Goal: Transaction & Acquisition: Purchase product/service

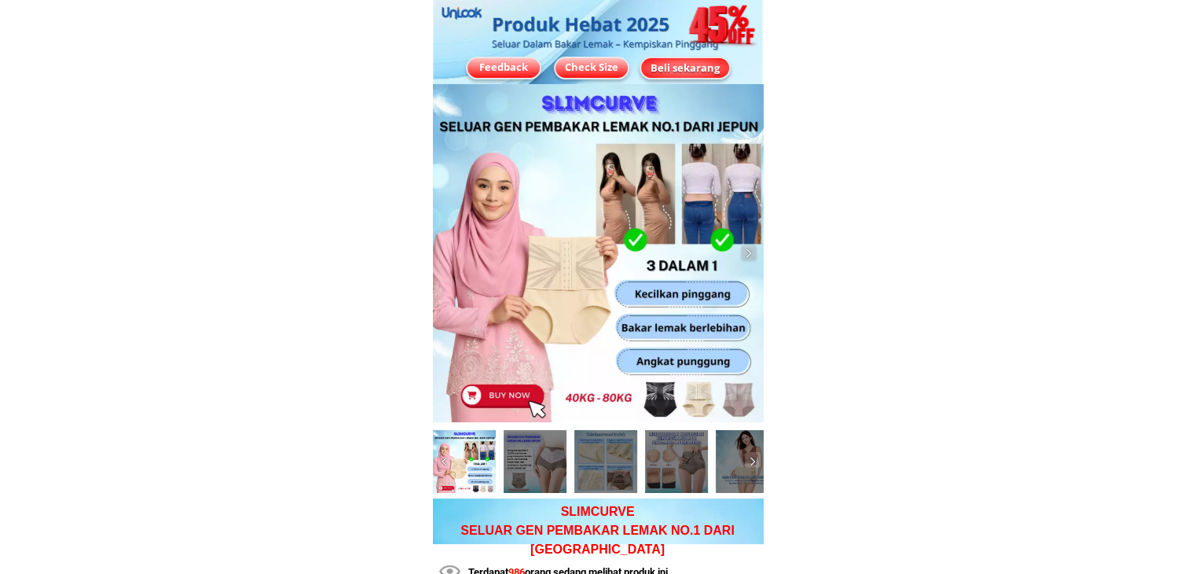
click at [695, 72] on div "Beli sekarang" at bounding box center [685, 68] width 88 height 16
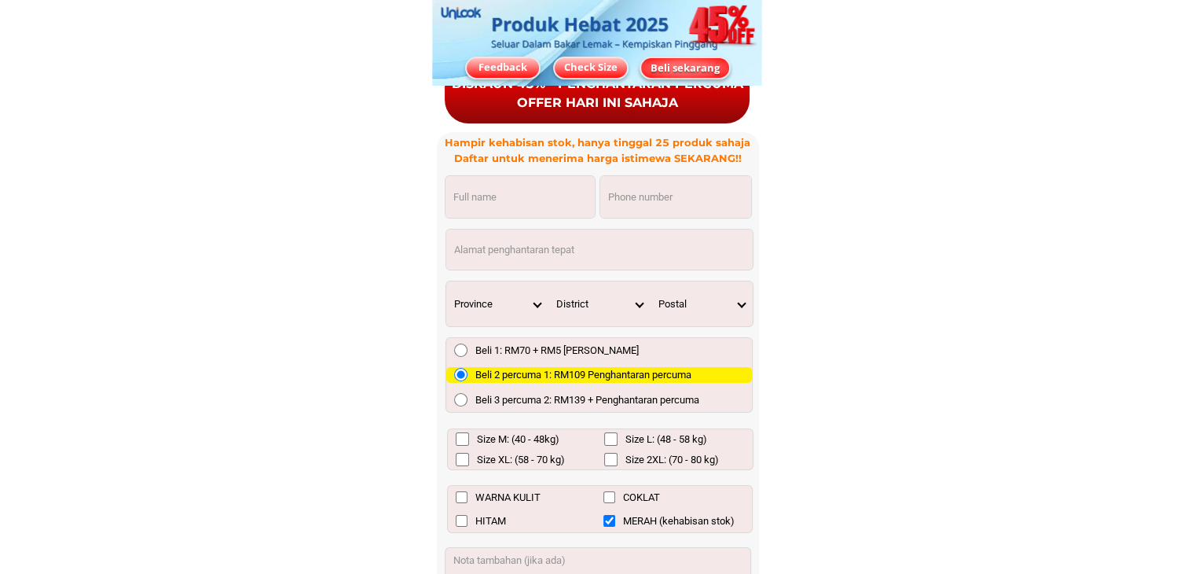
scroll to position [11544, 0]
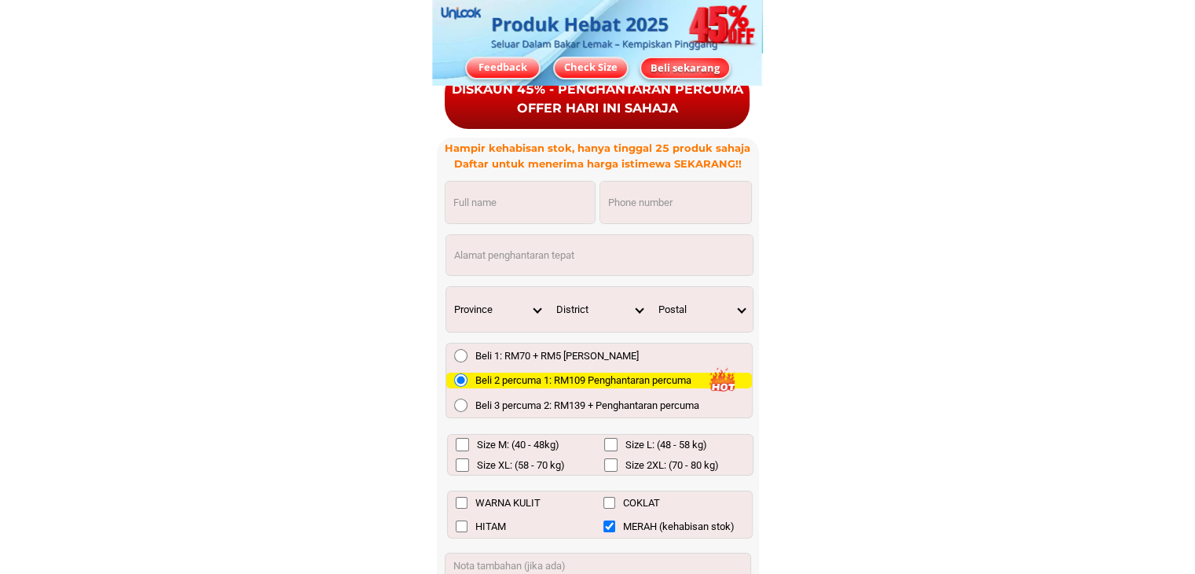
click at [622, 208] on input "Input phone_number" at bounding box center [675, 203] width 151 height 42
paste input "01116181021"
type input "01116181021"
click at [550, 189] on input "Input full_name" at bounding box center [520, 203] width 149 height 42
paste input "cik de nisah"
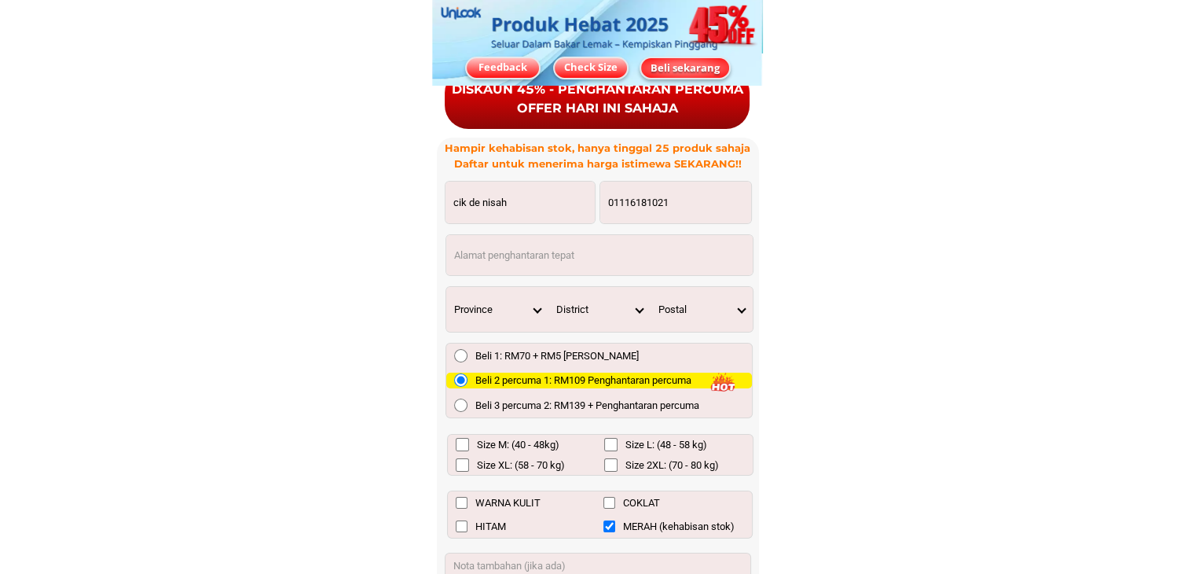
type input "cik de nisah"
click at [489, 241] on input "Input address" at bounding box center [599, 255] width 306 height 40
click at [508, 259] on input "Input address" at bounding box center [599, 255] width 306 height 40
paste input "pt 4986 ppsk gunung menerong. [GEOGRAPHIC_DATA]"
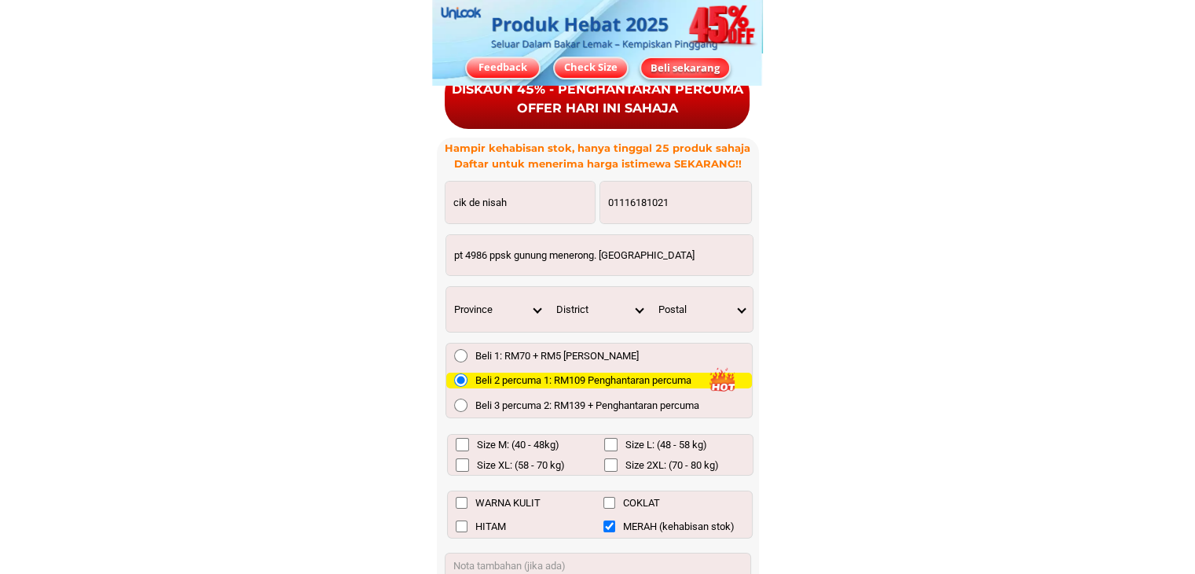
type input "pt 4986 ppsk gunung menerong. [GEOGRAPHIC_DATA]"
click at [462, 462] on input "Size XL: (58 - 70 kg)" at bounding box center [462, 464] width 13 height 13
checkbox input "true"
click at [611, 507] on input "COKLAT" at bounding box center [610, 503] width 12 height 12
checkbox input "true"
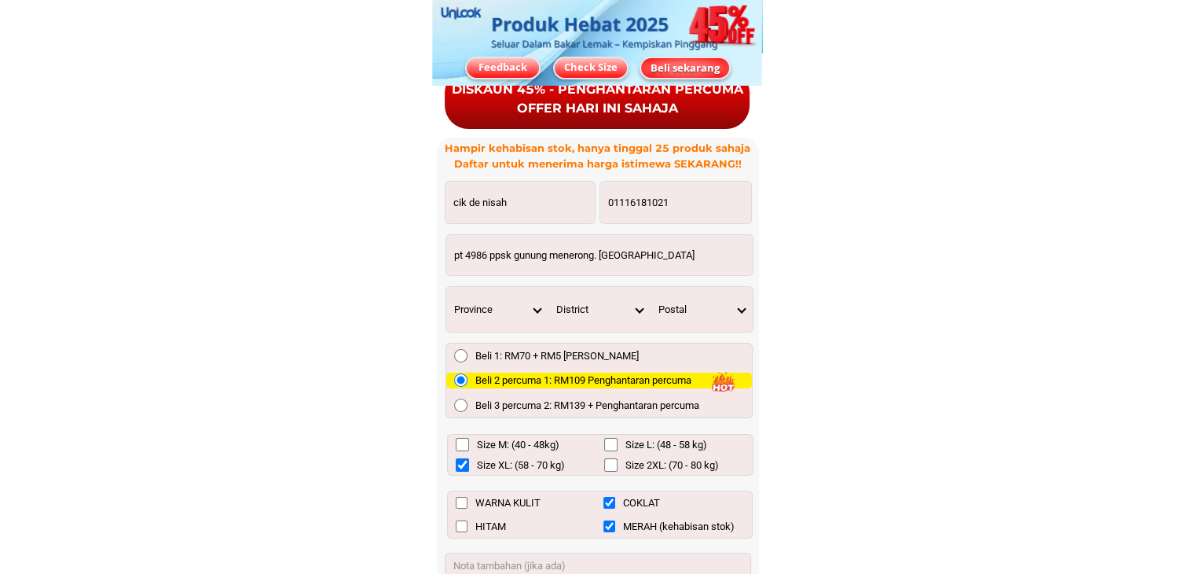
click at [611, 526] on input "MERAH (kehabisan stok)" at bounding box center [610, 526] width 12 height 12
checkbox input "false"
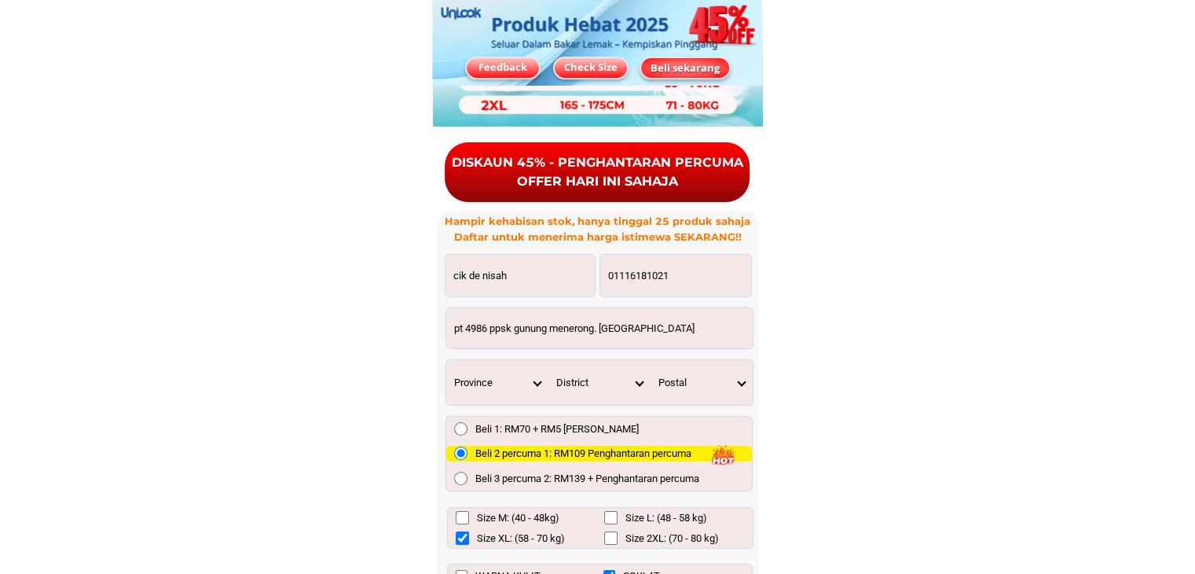
scroll to position [11465, 0]
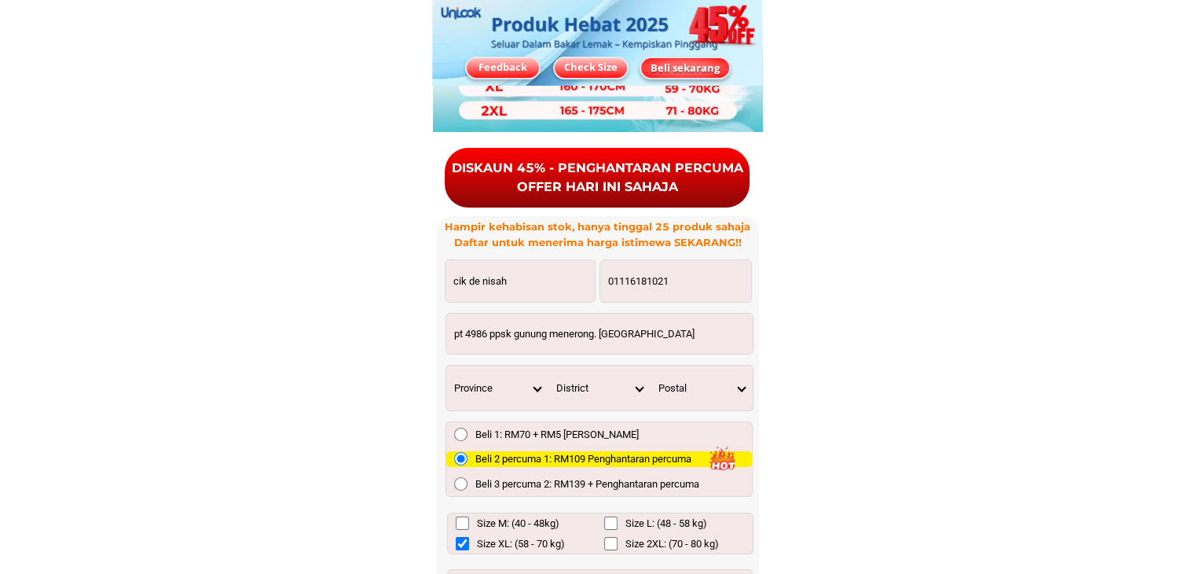
click at [582, 339] on input "pt 4986 ppsk gunung menerong. [GEOGRAPHIC_DATA]" at bounding box center [599, 334] width 306 height 40
click at [536, 388] on select "Province [GEOGRAPHIC_DATA] [GEOGRAPHIC_DATA] [GEOGRAPHIC_DATA] [GEOGRAPHIC_DATA…" at bounding box center [497, 387] width 102 height 45
select select "60_R4444411"
click at [446, 365] on select "Province [GEOGRAPHIC_DATA] [GEOGRAPHIC_DATA] [GEOGRAPHIC_DATA] [GEOGRAPHIC_DATA…" at bounding box center [497, 387] width 102 height 45
click at [640, 387] on select "District Ajil Al Muktatfi Billah Shah Ayer Puteh Besut [GEOGRAPHIC_DATA] [GEOGR…" at bounding box center [600, 387] width 102 height 45
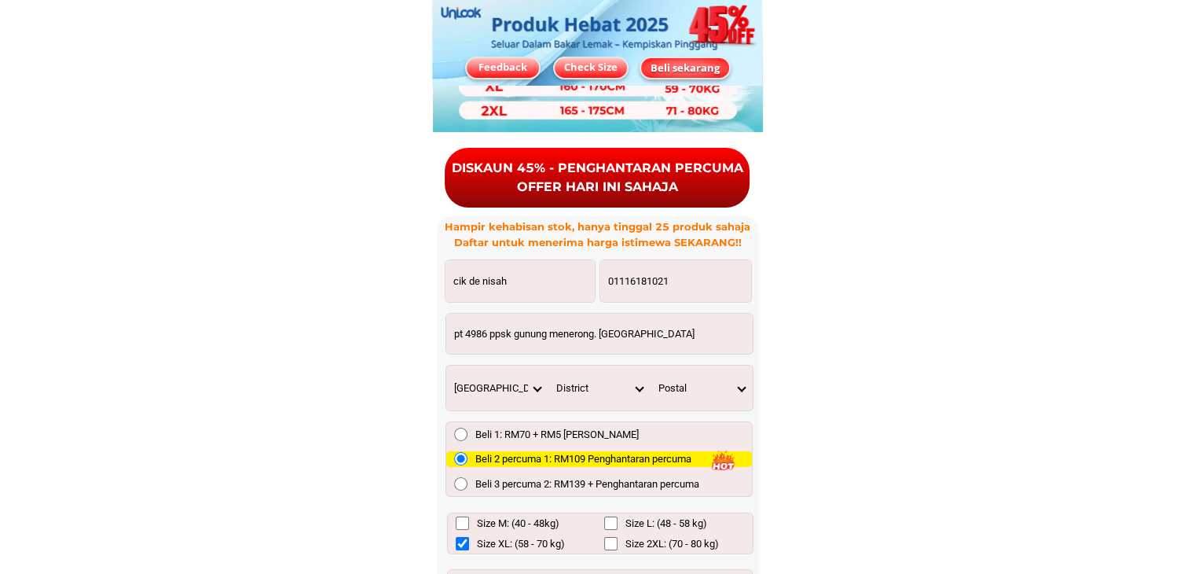
click at [638, 382] on select "District Ajil Al Muktatfi Billah Shah Ayer Puteh Besut [GEOGRAPHIC_DATA] [GEOGR…" at bounding box center [600, 387] width 102 height 45
select select "60_R80017546"
click at [549, 365] on select "District Ajil Al Muktatfi Billah Shah Ayer Puteh Besut [GEOGRAPHIC_DATA] [GEOGR…" at bounding box center [600, 387] width 102 height 45
click at [739, 384] on select "Postal 21800 21820 21810 21700" at bounding box center [702, 387] width 102 height 45
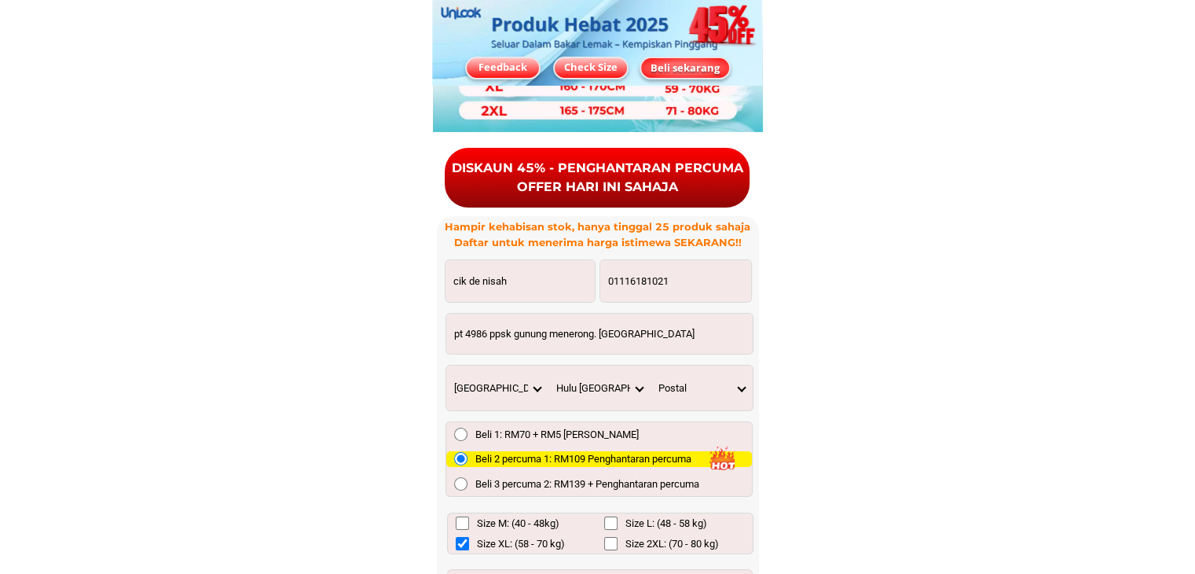
select select "21800"
click at [651, 365] on select "Postal 21800 21820 21810 21700" at bounding box center [702, 387] width 102 height 45
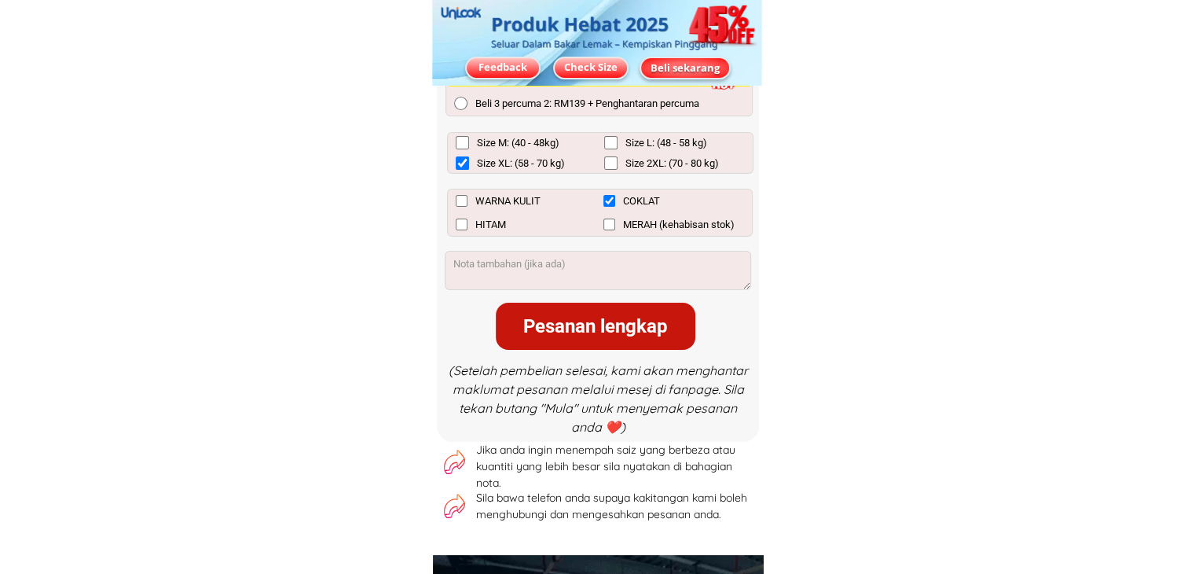
scroll to position [11858, 0]
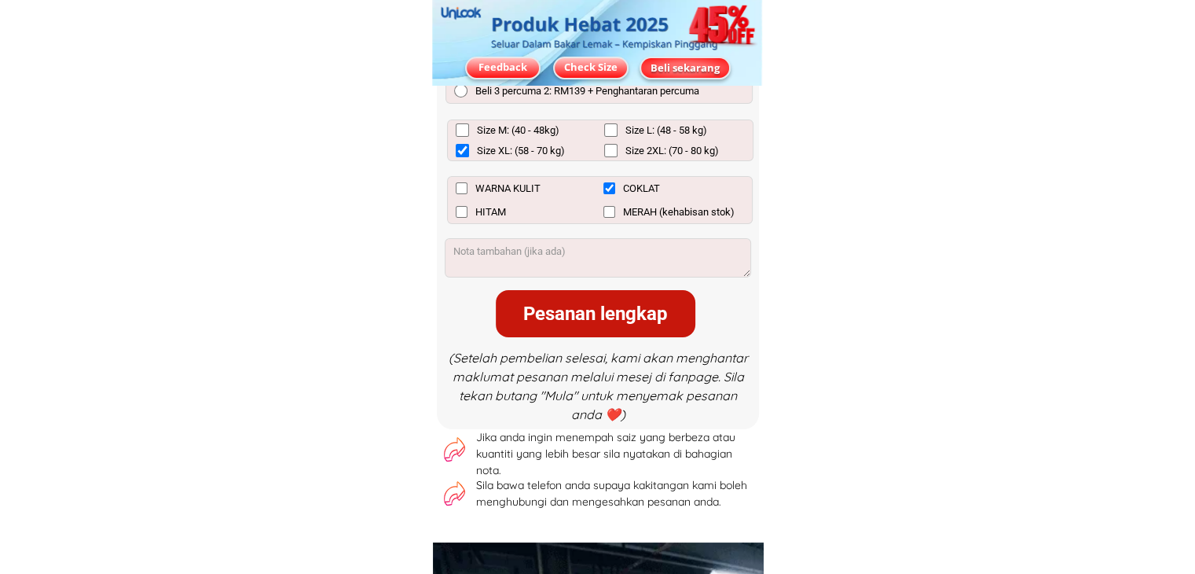
click at [606, 320] on div "Pesanan lengkap" at bounding box center [596, 313] width 200 height 28
checkbox input "false"
checkbox input "true"
checkbox input "false"
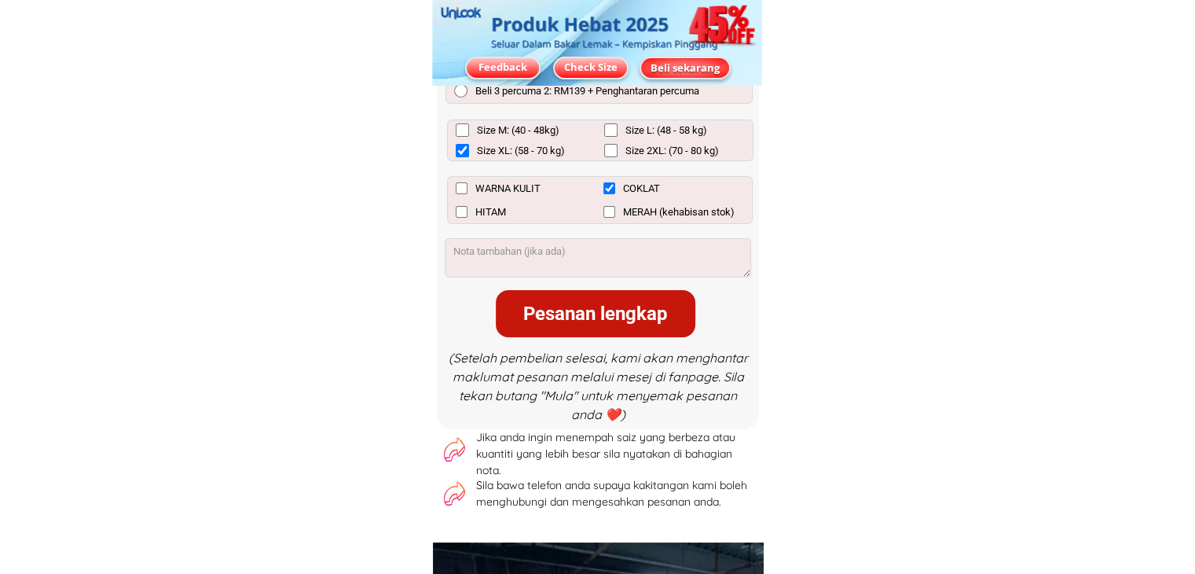
checkbox input "false"
checkbox input "true"
checkbox input "false"
radio input "true"
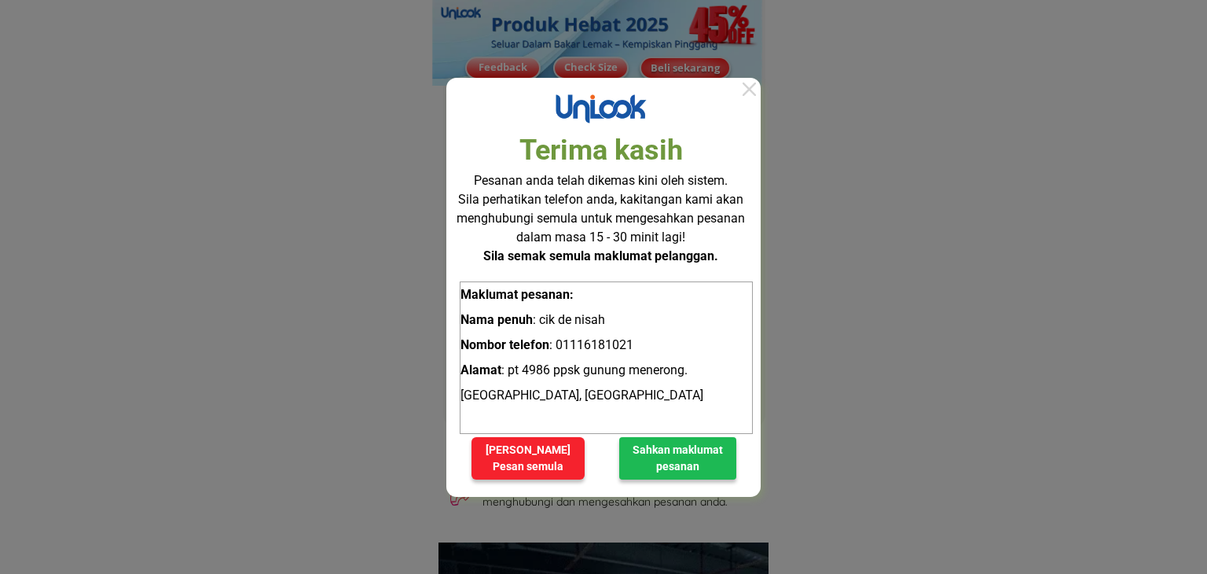
click at [749, 85] on div at bounding box center [749, 89] width 23 height 23
